Goal: Information Seeking & Learning: Learn about a topic

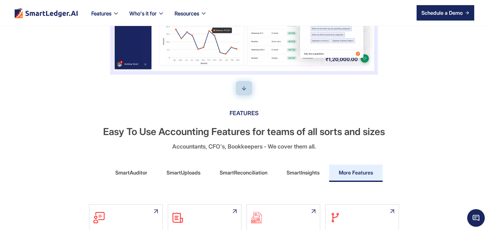
scroll to position [277, 0]
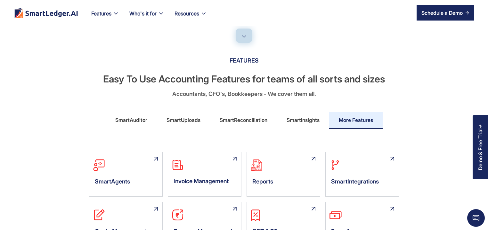
click at [128, 123] on div "SmartAuditor" at bounding box center [131, 120] width 32 height 10
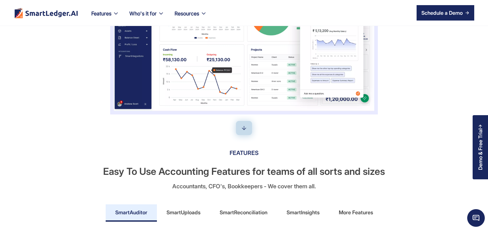
scroll to position [246, 0]
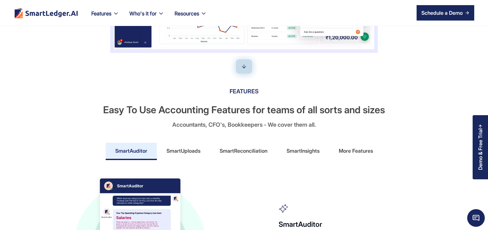
click at [186, 155] on div "SmartUploads" at bounding box center [184, 150] width 34 height 10
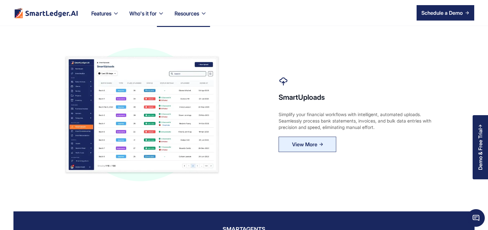
scroll to position [338, 0]
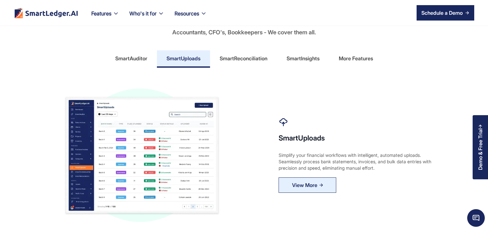
click at [234, 59] on div "SmartReconciliation" at bounding box center [244, 58] width 48 height 10
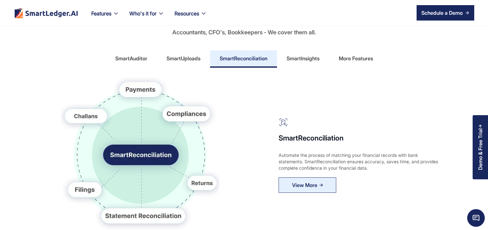
click at [300, 63] on div "SmartInsights" at bounding box center [303, 58] width 33 height 10
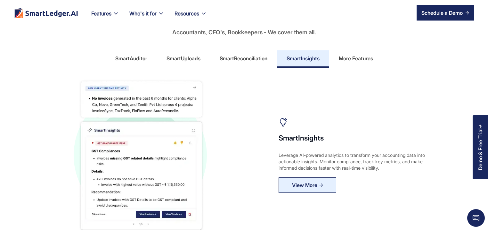
click at [352, 60] on div "More Features" at bounding box center [356, 58] width 34 height 10
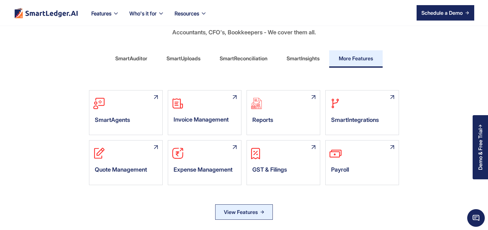
click at [135, 56] on div "SmartAuditor" at bounding box center [131, 58] width 32 height 10
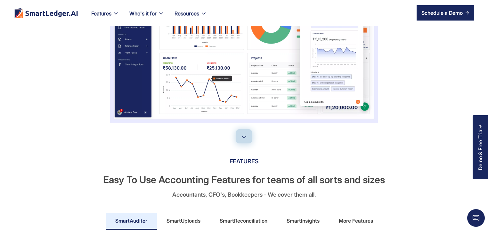
scroll to position [92, 0]
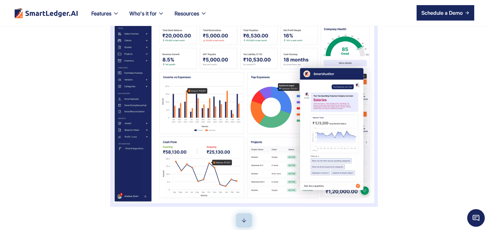
click at [215, 124] on div "SmartLedger AI: Your Business's AI Auditor Deploy AI to master your financial u…" at bounding box center [243, 73] width 461 height 267
click at [214, 124] on div "SmartLedger AI: Your Business's AI Auditor Deploy AI to master your financial u…" at bounding box center [243, 73] width 461 height 267
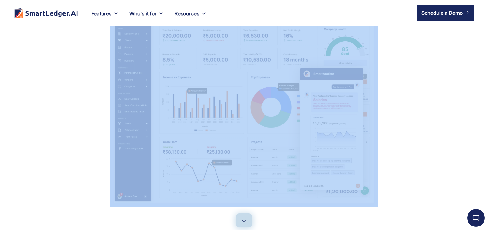
click at [214, 124] on div "SmartLedger AI: Your Business's AI Auditor Deploy AI to master your financial u…" at bounding box center [243, 73] width 461 height 267
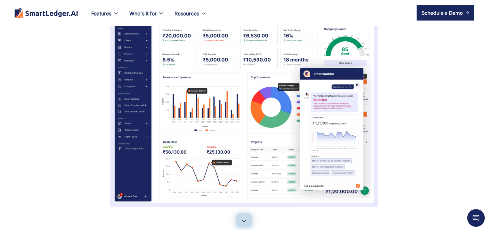
drag, startPoint x: 218, startPoint y: 99, endPoint x: 206, endPoint y: 100, distance: 12.3
click at [206, 100] on div "SmartLedger AI: Your Business's AI Auditor Deploy AI to master your financial u…" at bounding box center [243, 73] width 461 height 267
